Goal: Transaction & Acquisition: Purchase product/service

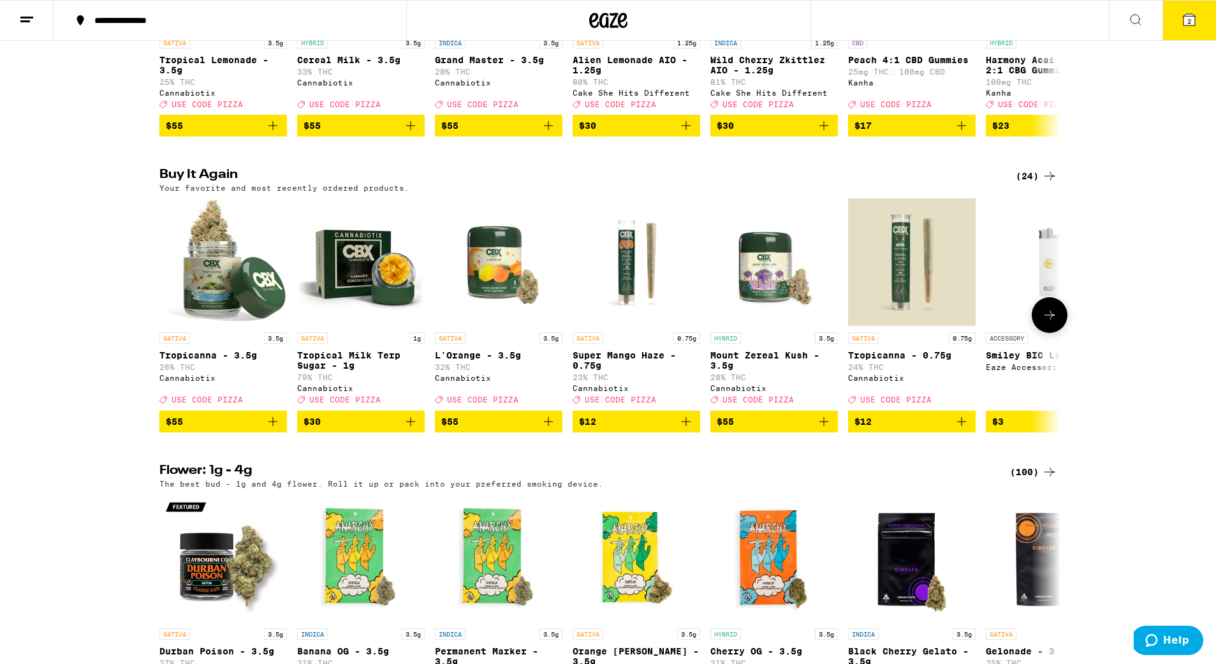
scroll to position [312, 0]
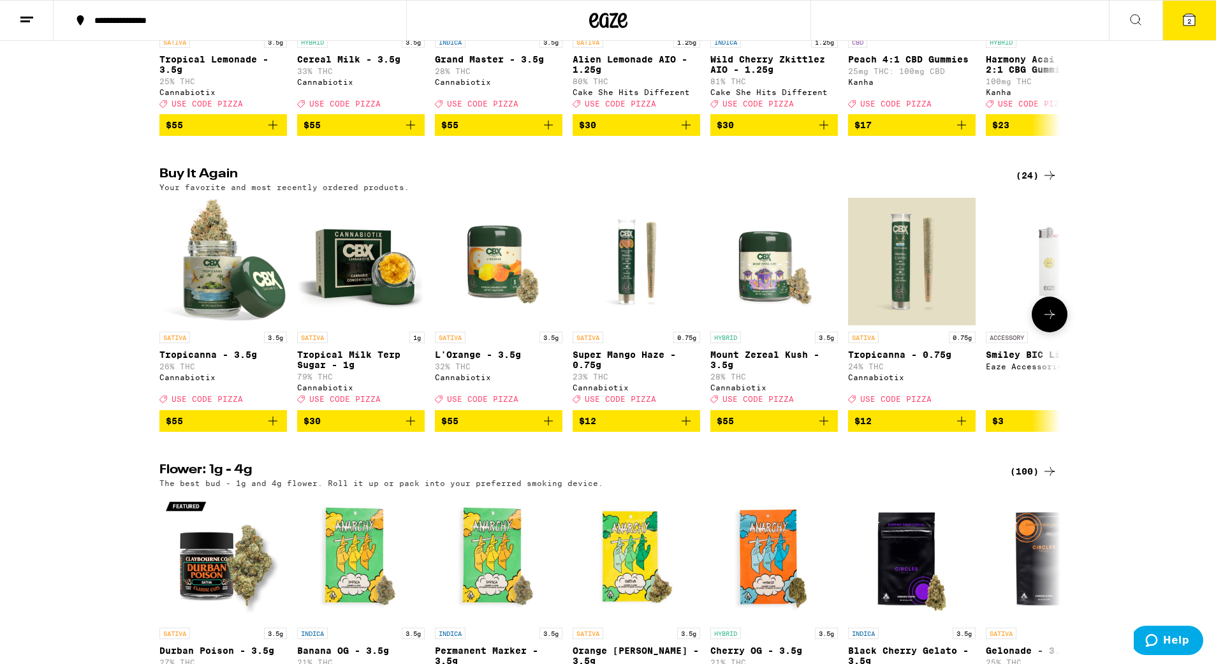
click at [274, 429] on icon "Add to bag" at bounding box center [272, 420] width 15 height 15
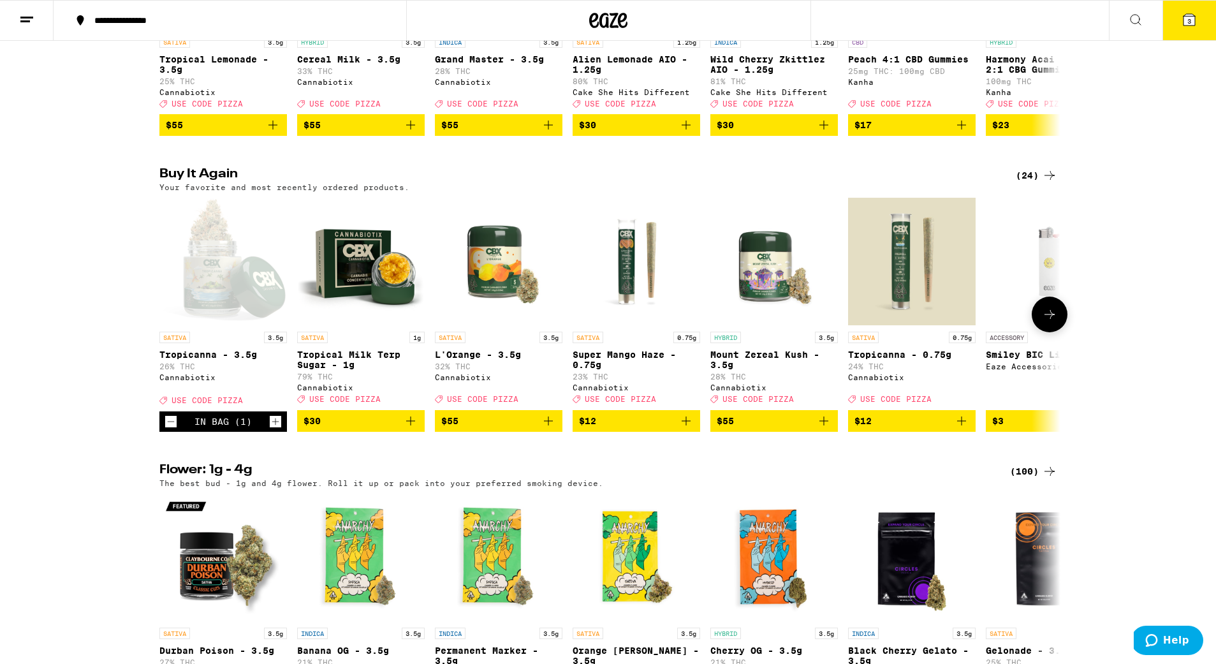
click at [552, 429] on icon "Add to bag" at bounding box center [548, 420] width 15 height 15
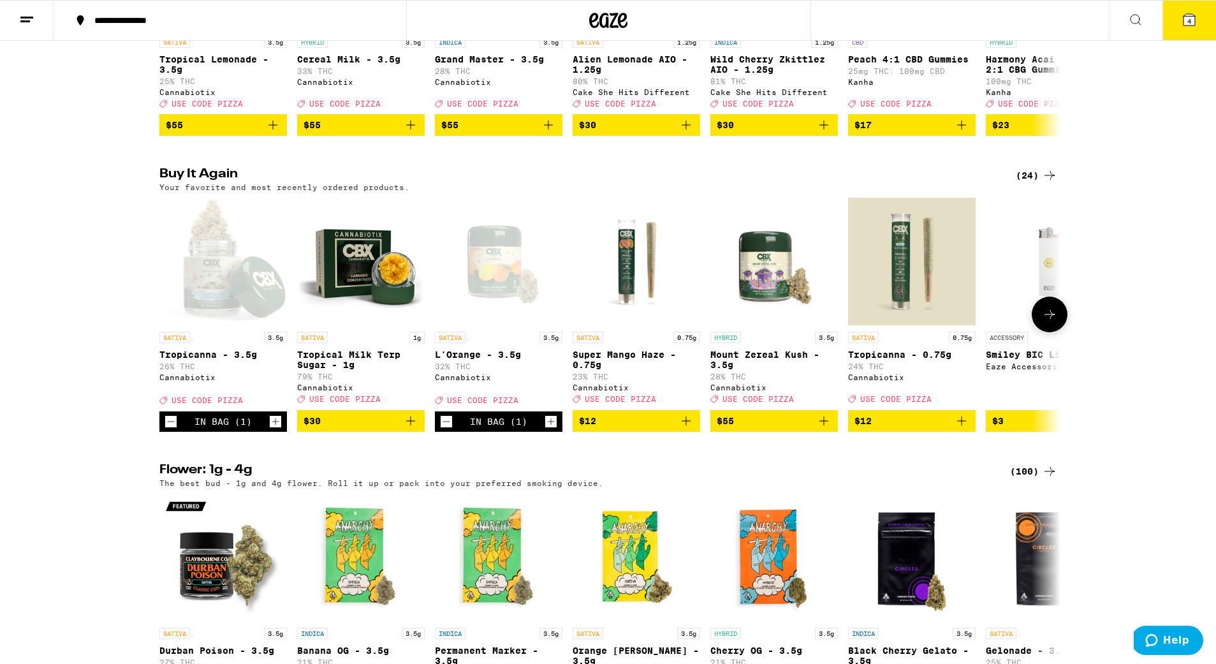
click at [551, 429] on icon "Increment" at bounding box center [550, 421] width 11 height 15
click at [1051, 322] on icon at bounding box center [1049, 314] width 15 height 15
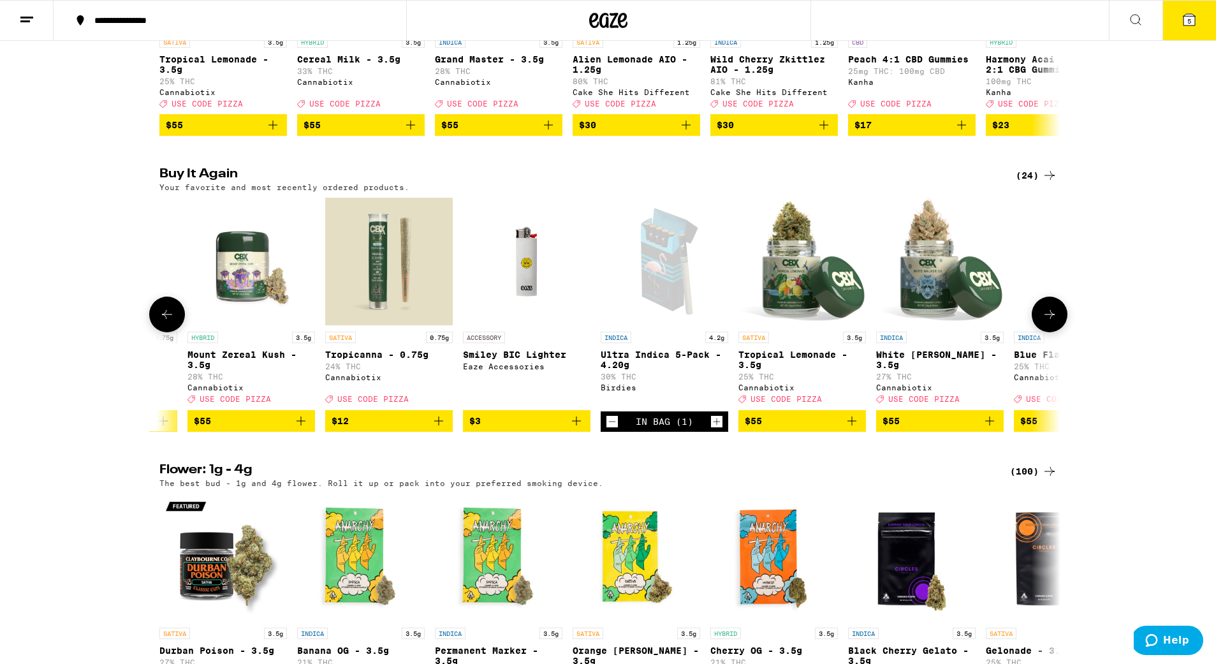
scroll to position [0, 759]
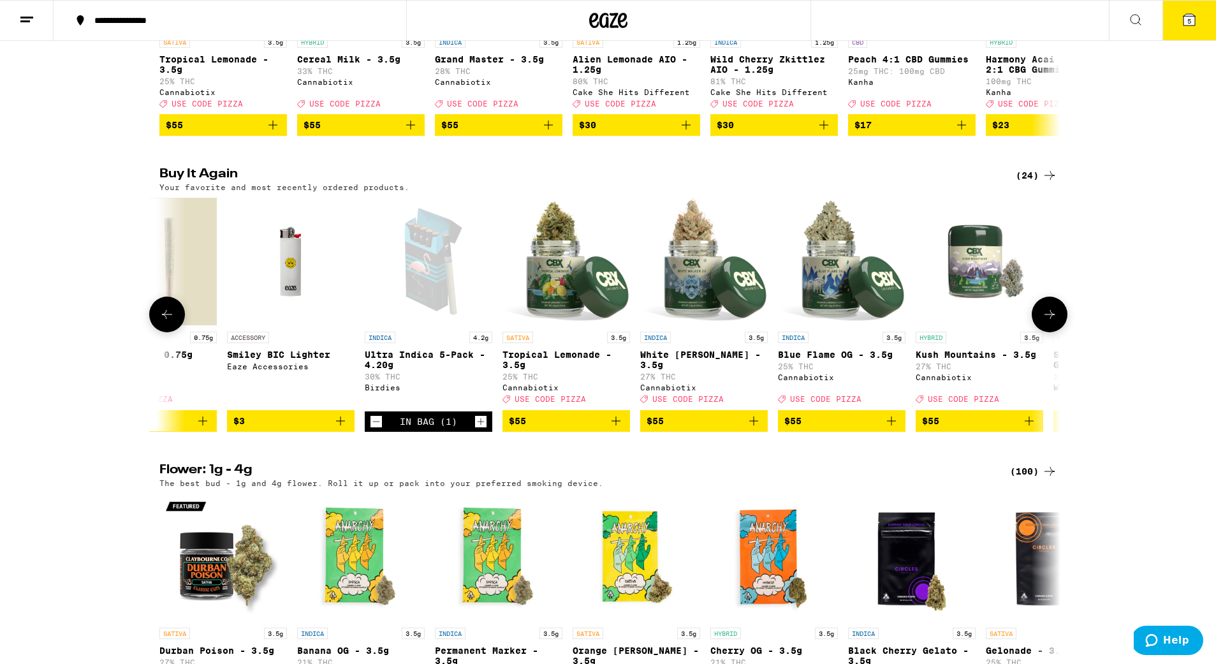
click at [373, 429] on icon "Decrement" at bounding box center [376, 421] width 11 height 15
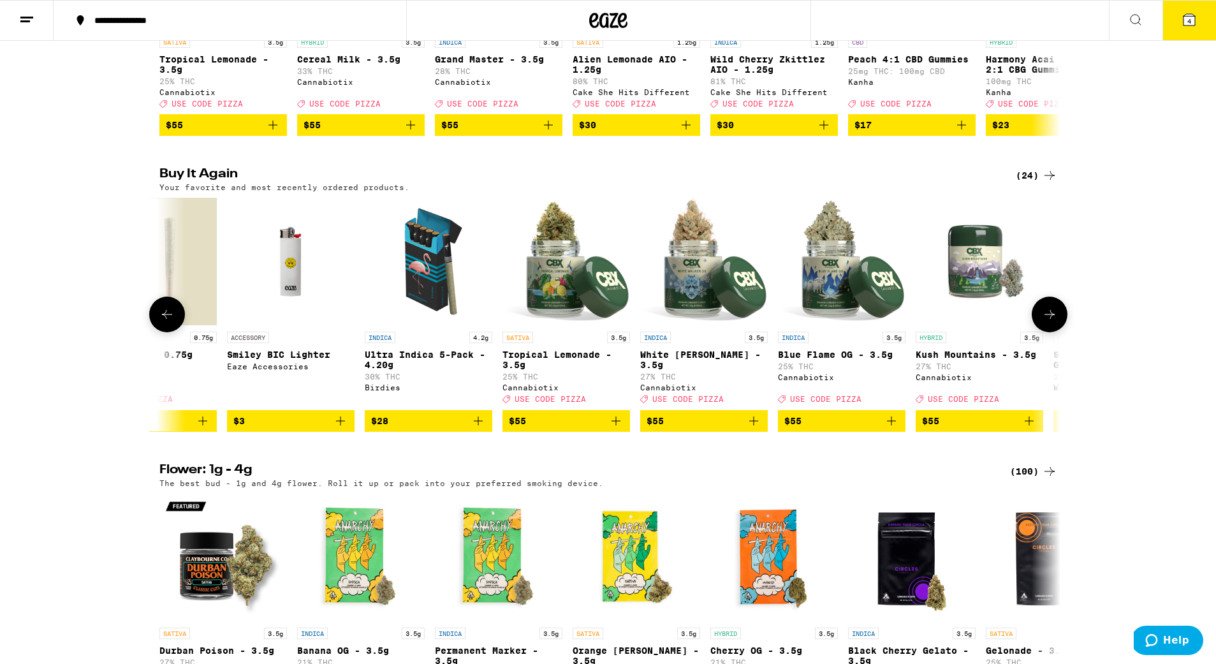
click at [1061, 332] on button at bounding box center [1050, 315] width 36 height 36
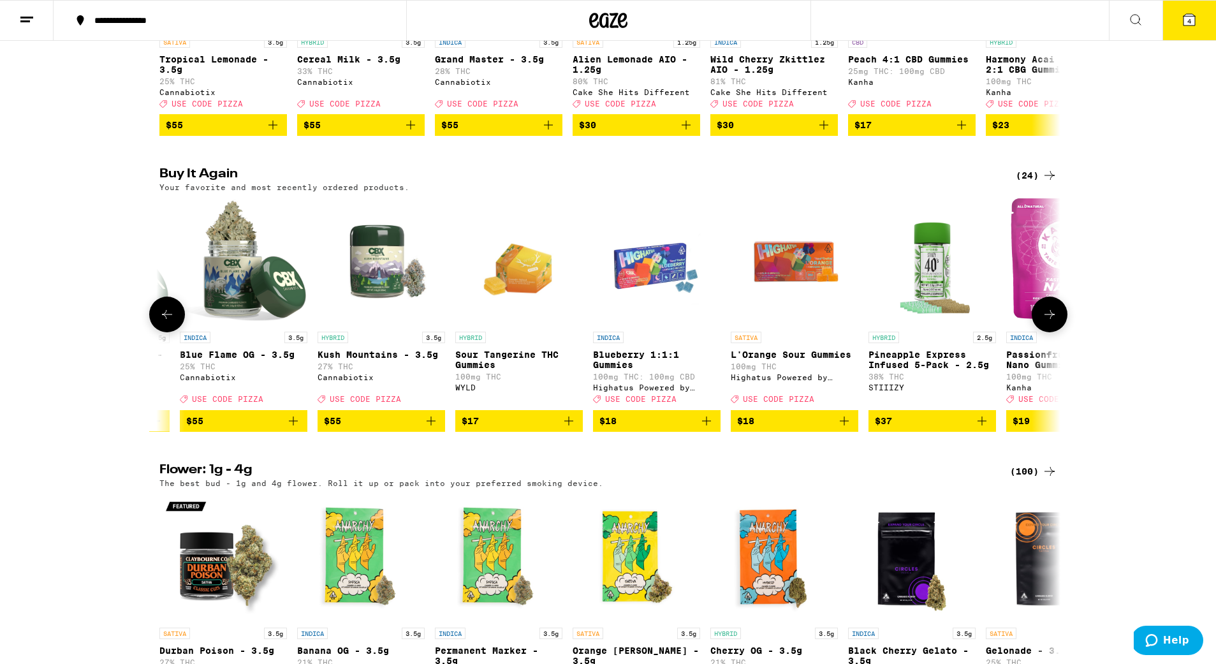
scroll to position [0, 1518]
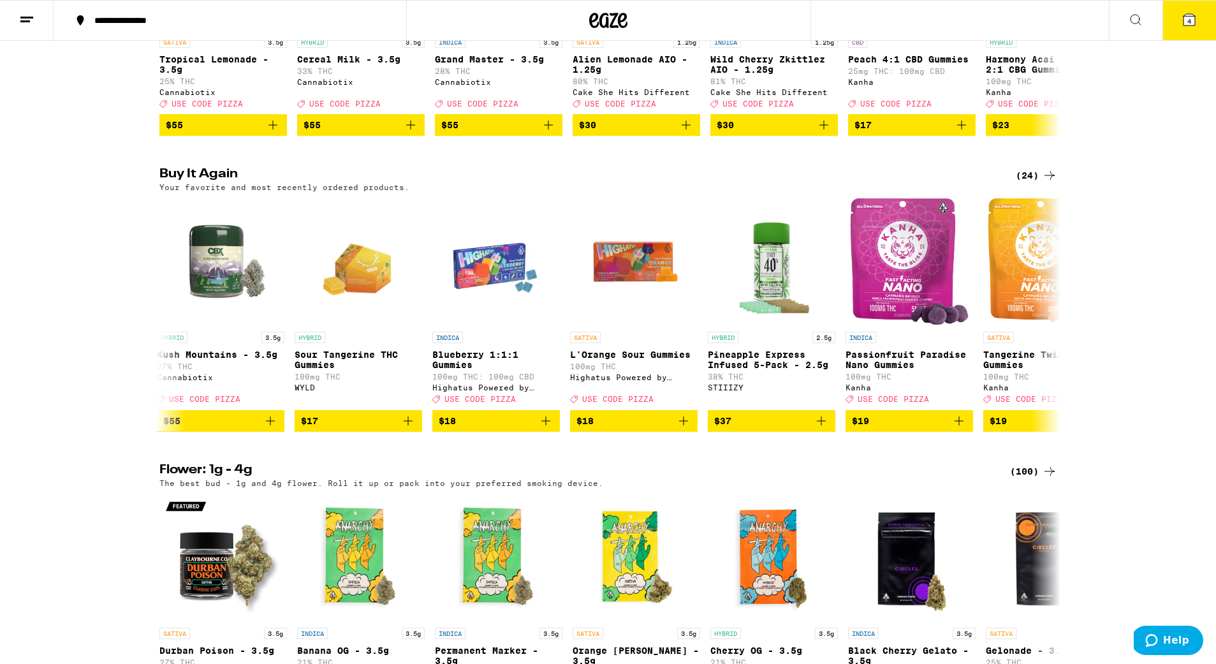
click at [1184, 25] on icon at bounding box center [1189, 19] width 11 height 11
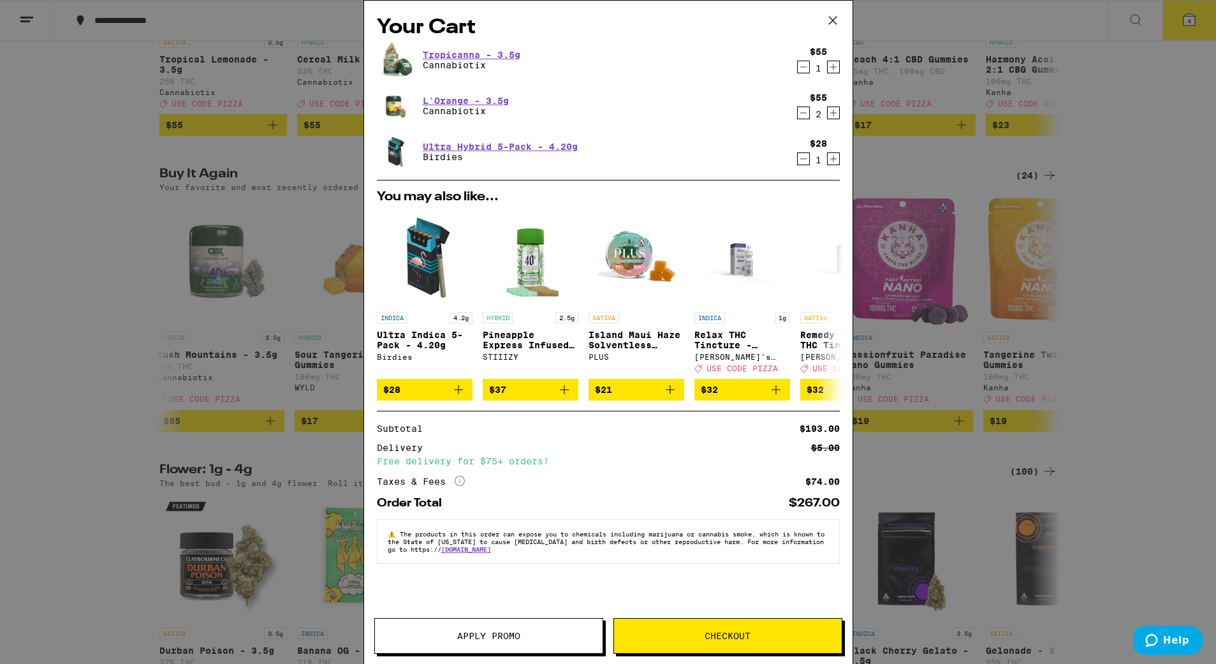
click at [804, 159] on icon "Decrement" at bounding box center [803, 159] width 7 height 0
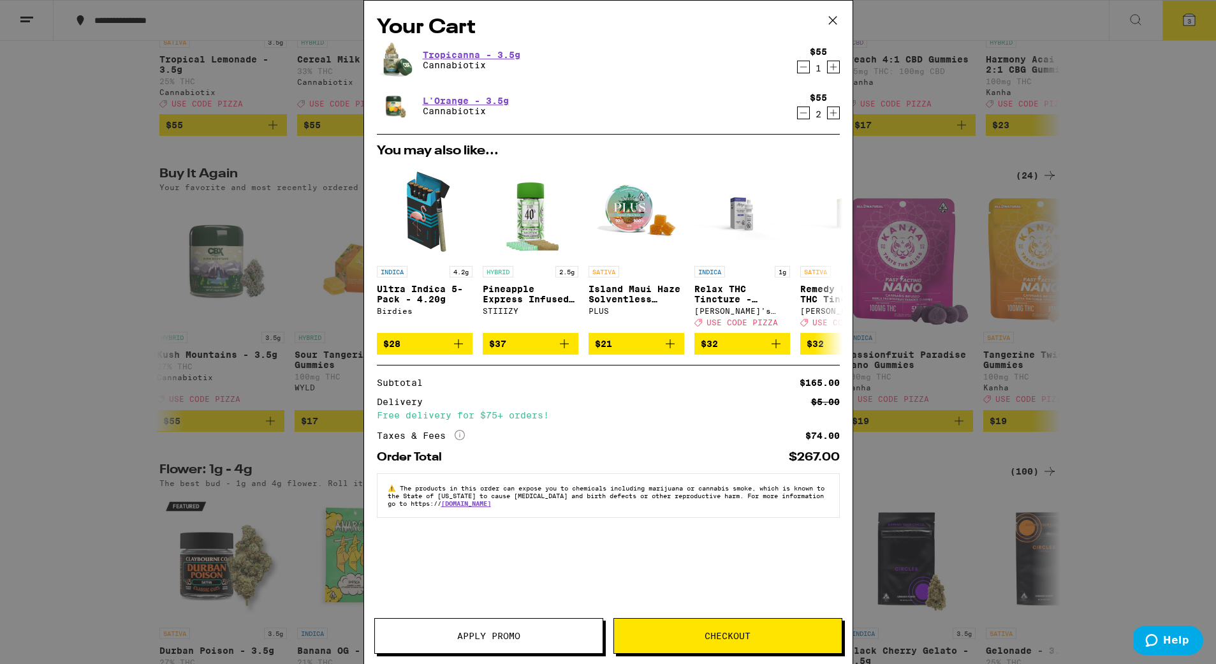
click at [469, 635] on span "Apply Promo" at bounding box center [488, 635] width 63 height 9
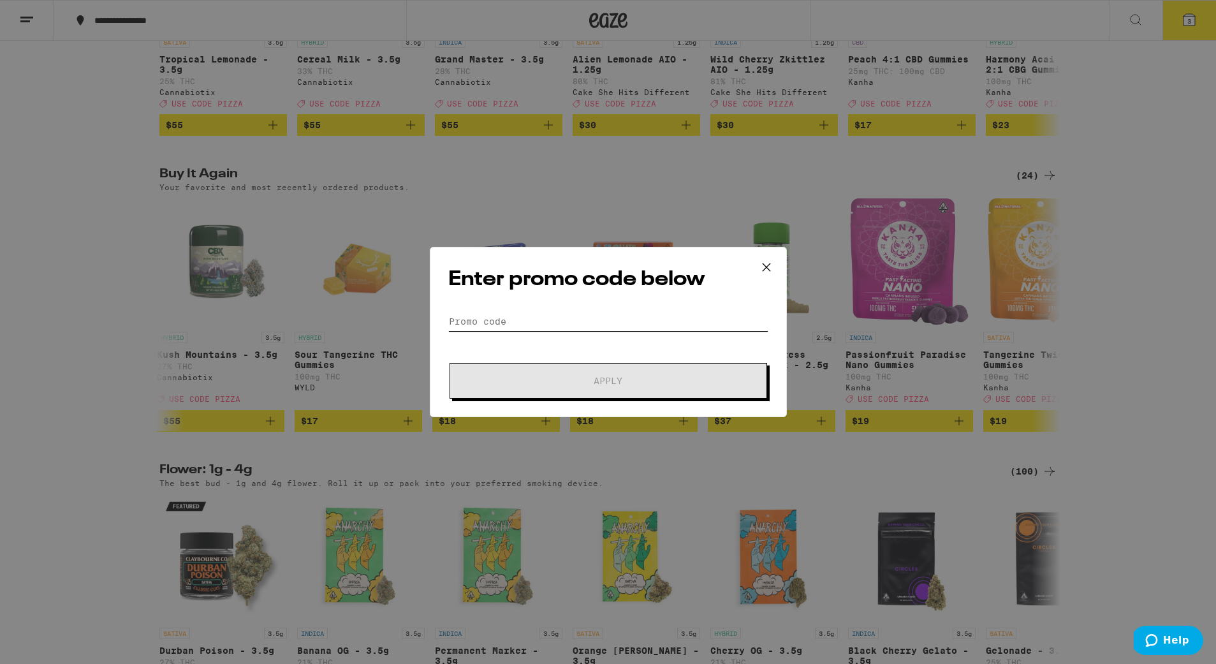
click at [499, 316] on input "Promo Code" at bounding box center [608, 321] width 320 height 19
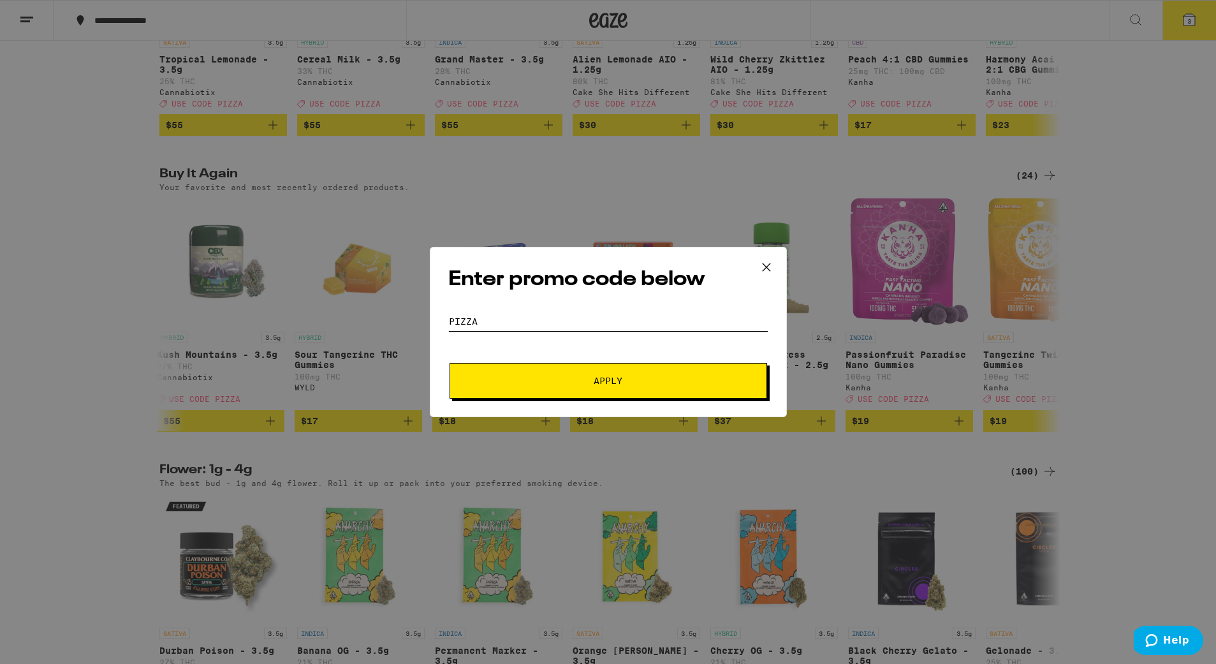
type input "pizza"
click at [608, 381] on button "Apply" at bounding box center [609, 381] width 318 height 36
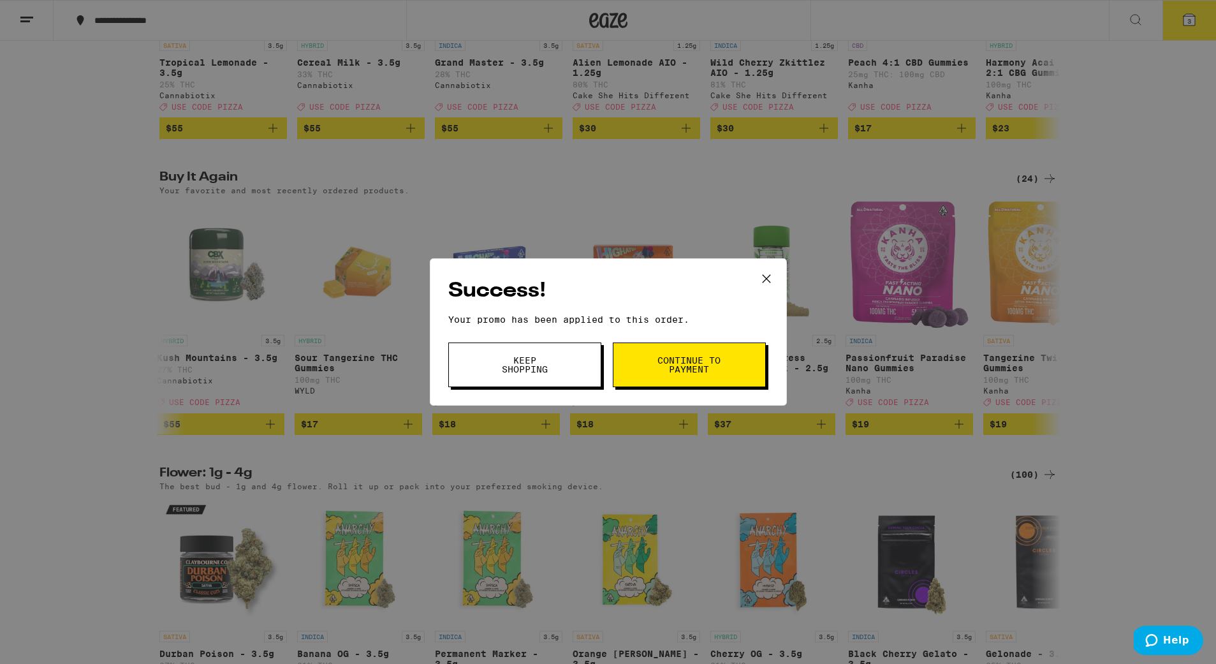
click at [550, 368] on span "Keep Shopping" at bounding box center [524, 365] width 65 height 18
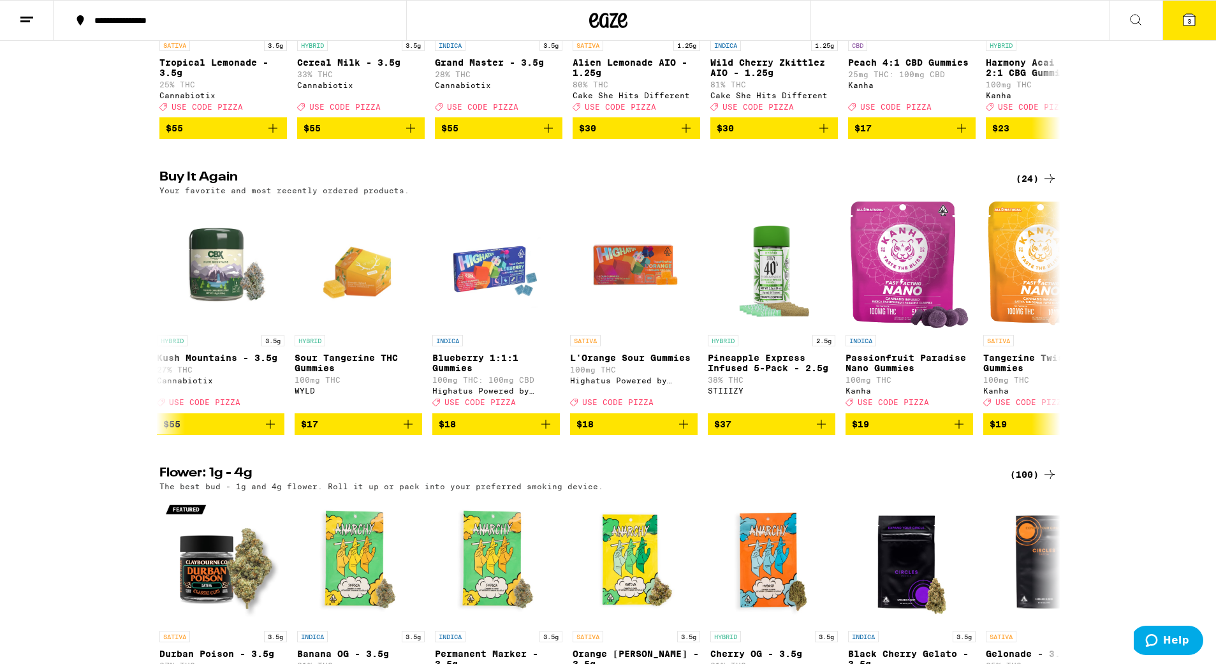
scroll to position [311, 0]
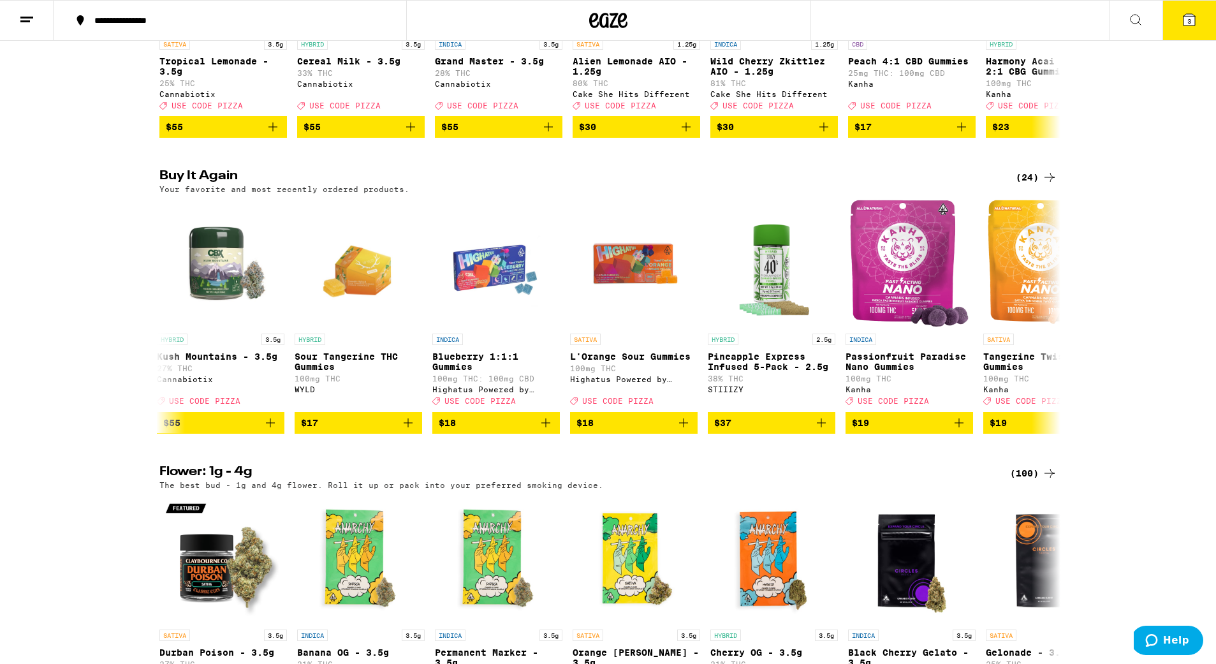
click at [1190, 15] on icon at bounding box center [1189, 19] width 11 height 11
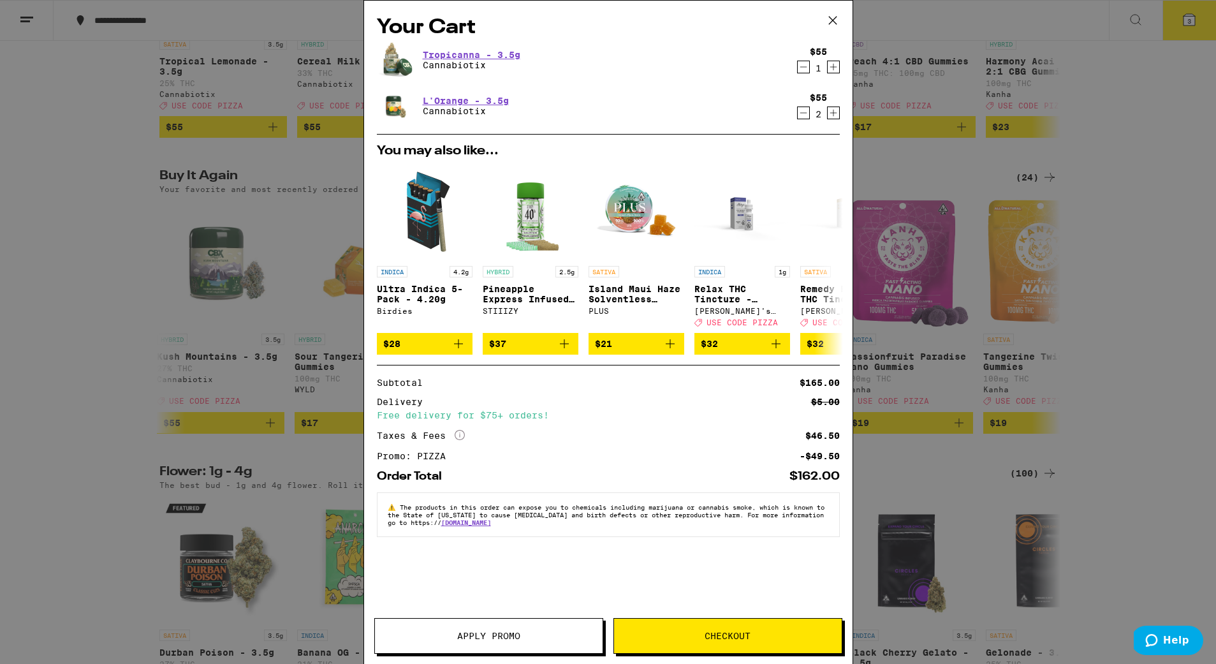
click at [699, 634] on span "Checkout" at bounding box center [728, 635] width 228 height 9
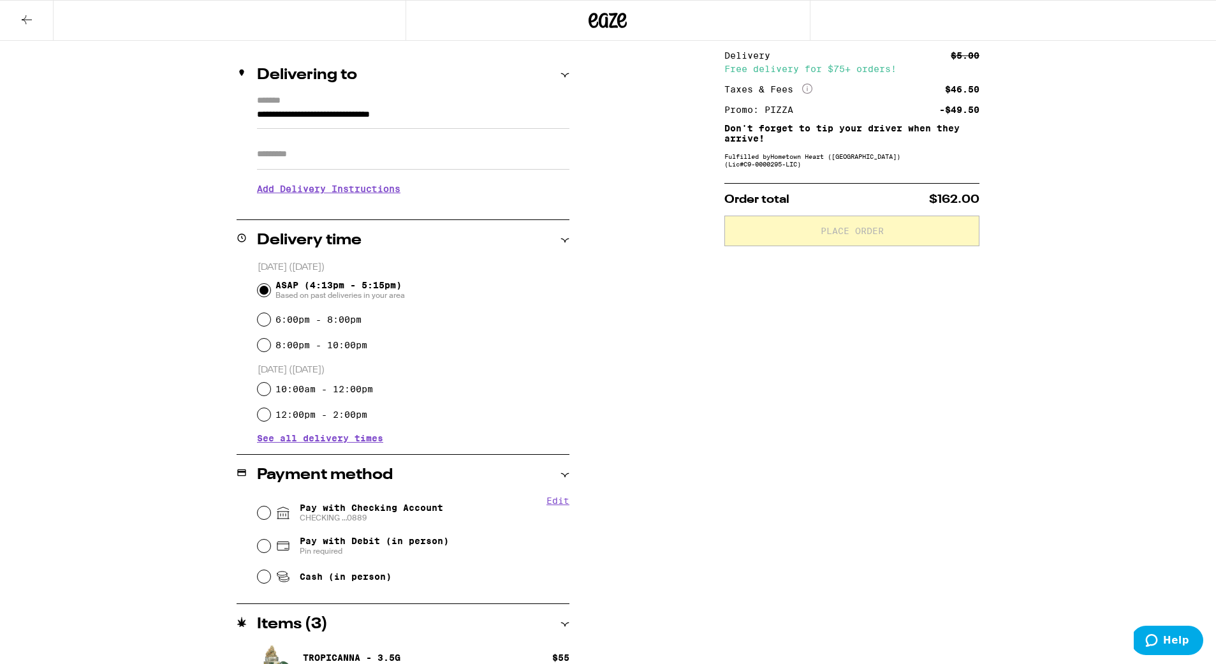
scroll to position [136, 0]
click at [331, 510] on span "Pay with Checking Account CHECKING ...0889" at bounding box center [371, 512] width 143 height 20
click at [270, 510] on input "Pay with Checking Account CHECKING ...0889" at bounding box center [264, 512] width 13 height 13
radio input "true"
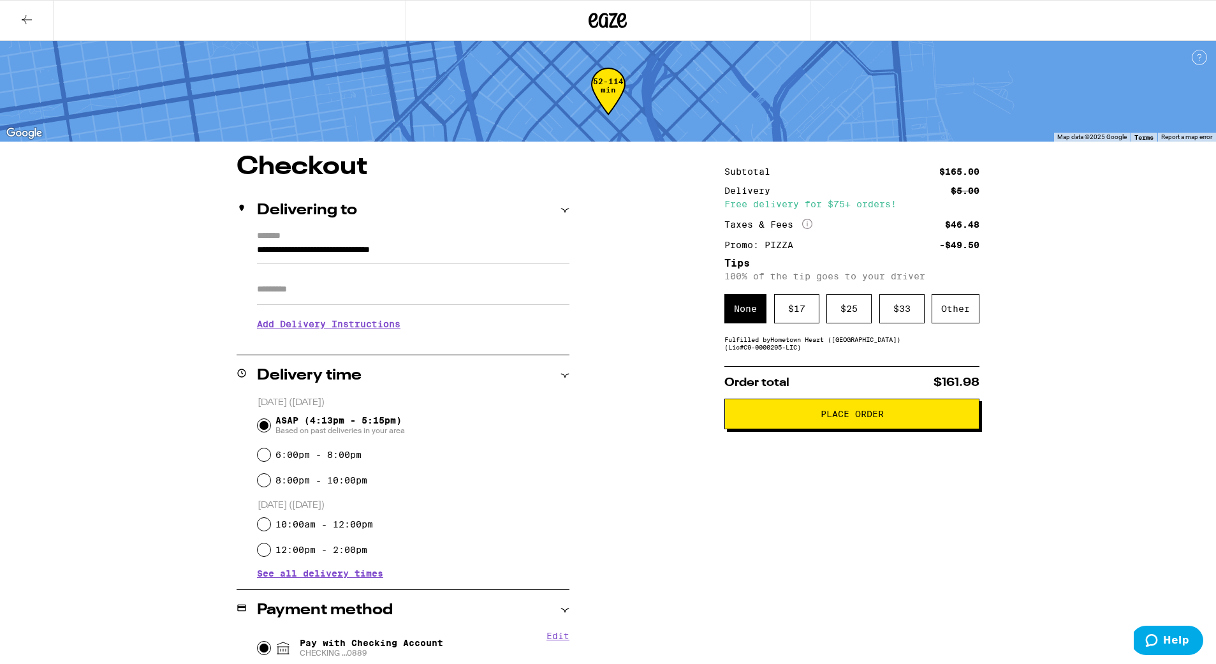
scroll to position [0, 0]
click at [893, 425] on button "Place Order" at bounding box center [851, 414] width 255 height 31
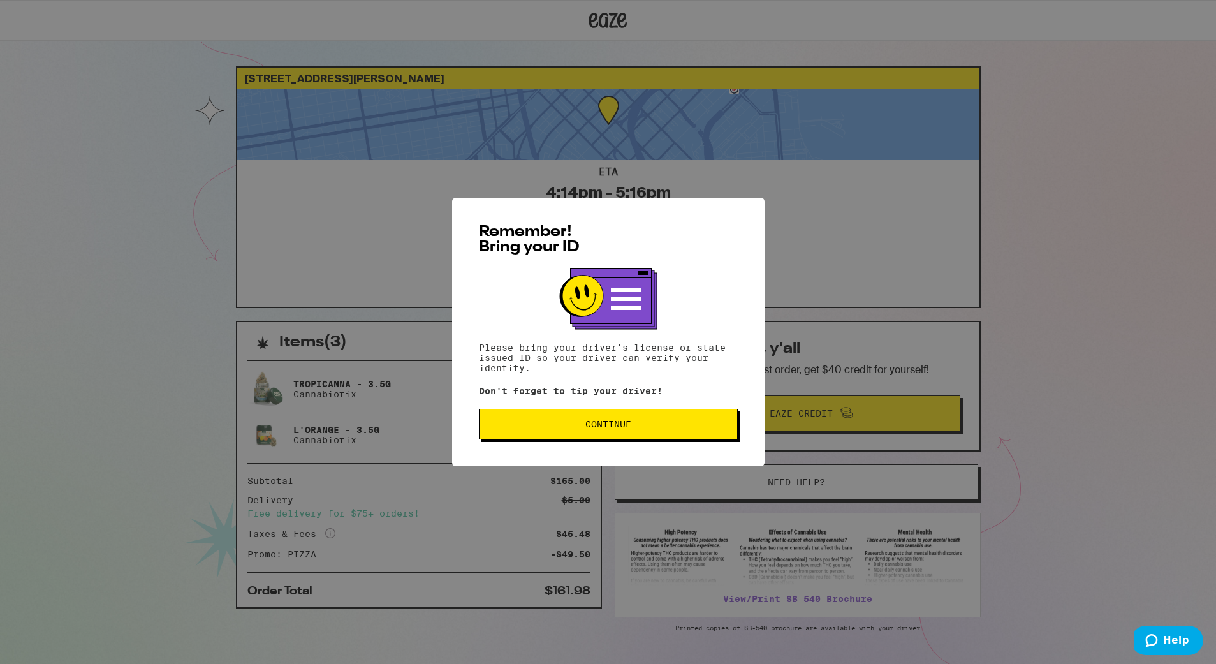
click at [617, 425] on span "Continue" at bounding box center [608, 424] width 46 height 9
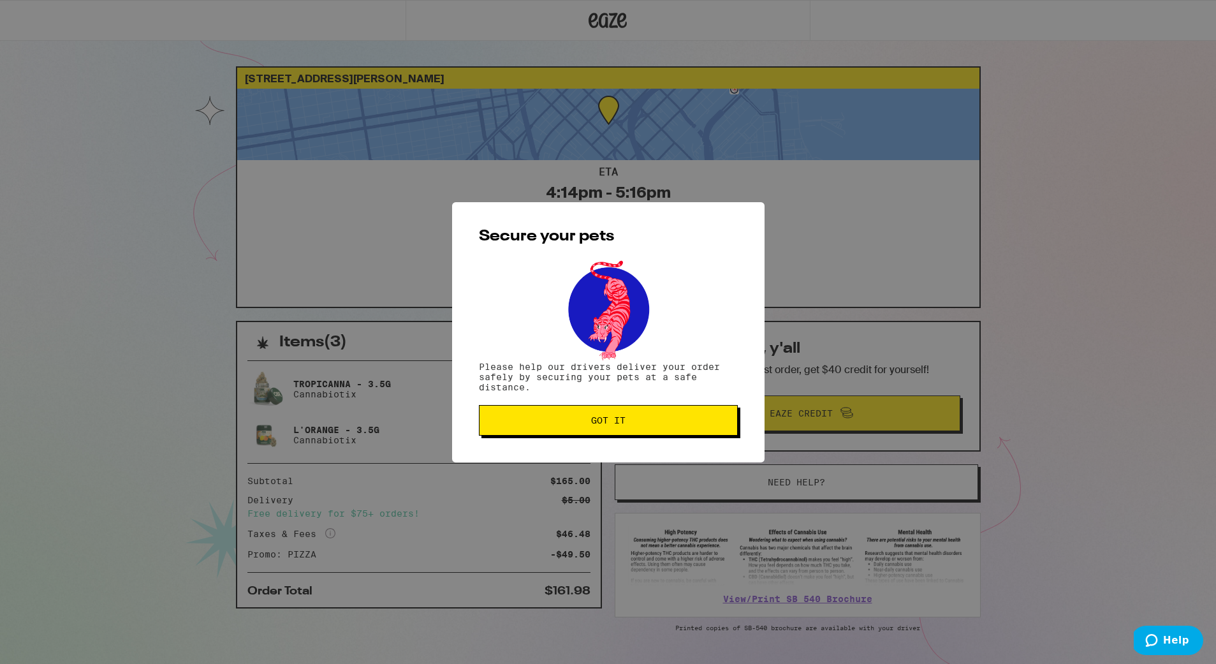
drag, startPoint x: 617, startPoint y: 425, endPoint x: 618, endPoint y: 417, distance: 7.7
click at [618, 417] on span "Got it" at bounding box center [608, 420] width 34 height 9
